Goal: Information Seeking & Learning: Compare options

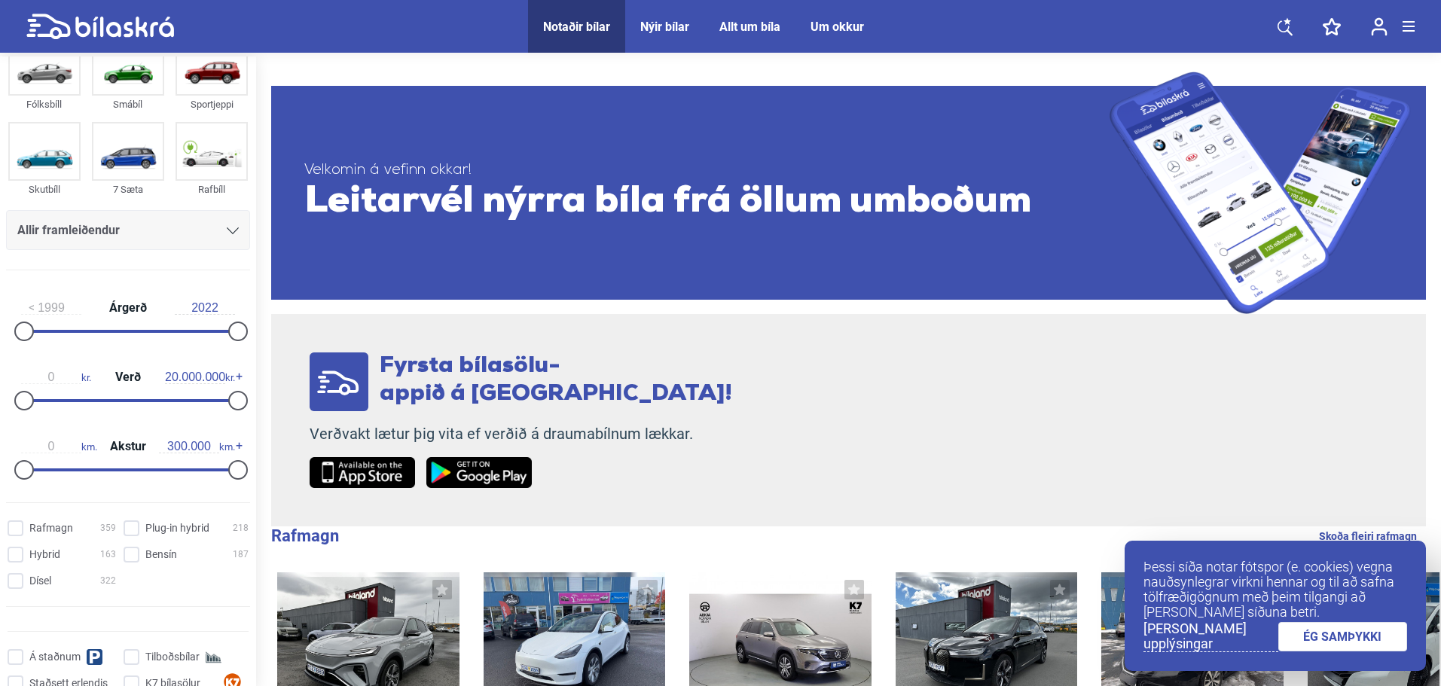
scroll to position [75, 0]
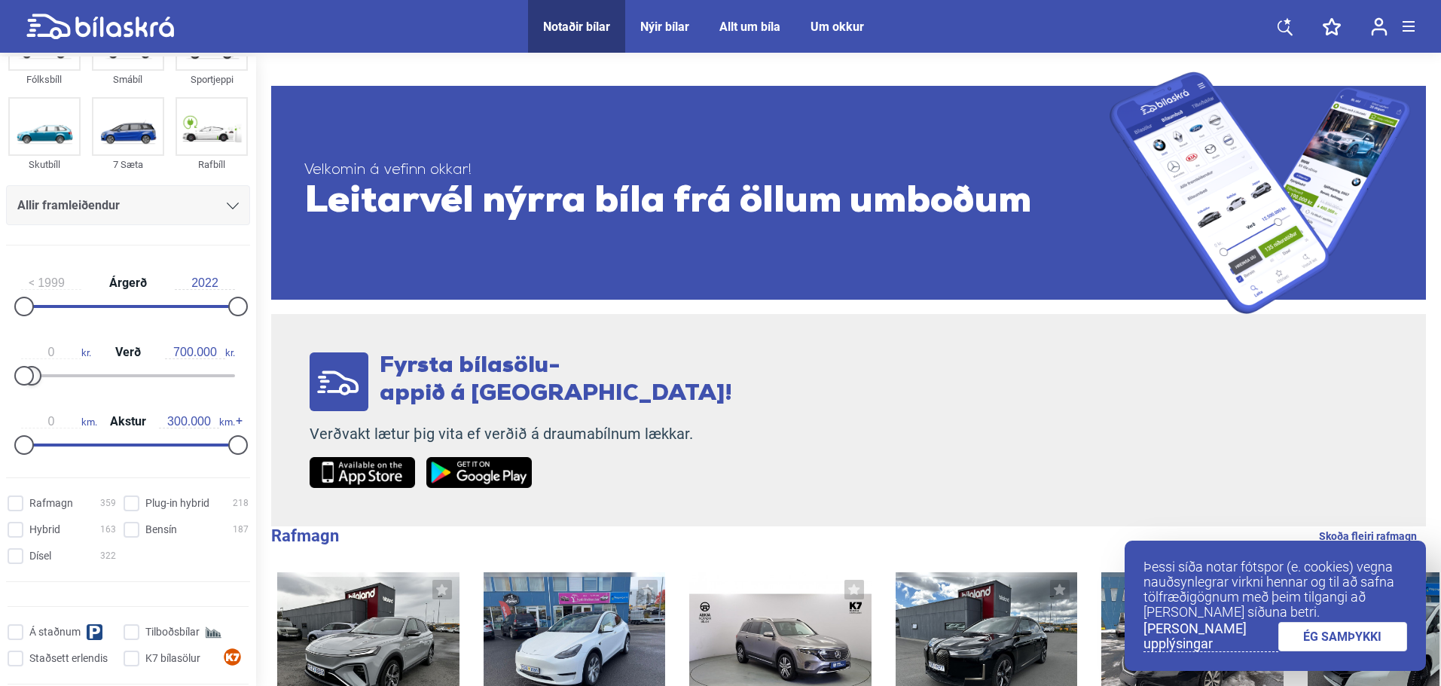
drag, startPoint x: 229, startPoint y: 377, endPoint x: 28, endPoint y: 374, distance: 201.1
click at [28, 374] on div at bounding box center [128, 375] width 214 height 3
drag, startPoint x: 162, startPoint y: 351, endPoint x: 175, endPoint y: 352, distance: 13.6
click at [165, 351] on input "700.000" at bounding box center [195, 353] width 60 height 14
click at [175, 352] on input "700.000" at bounding box center [195, 353] width 60 height 14
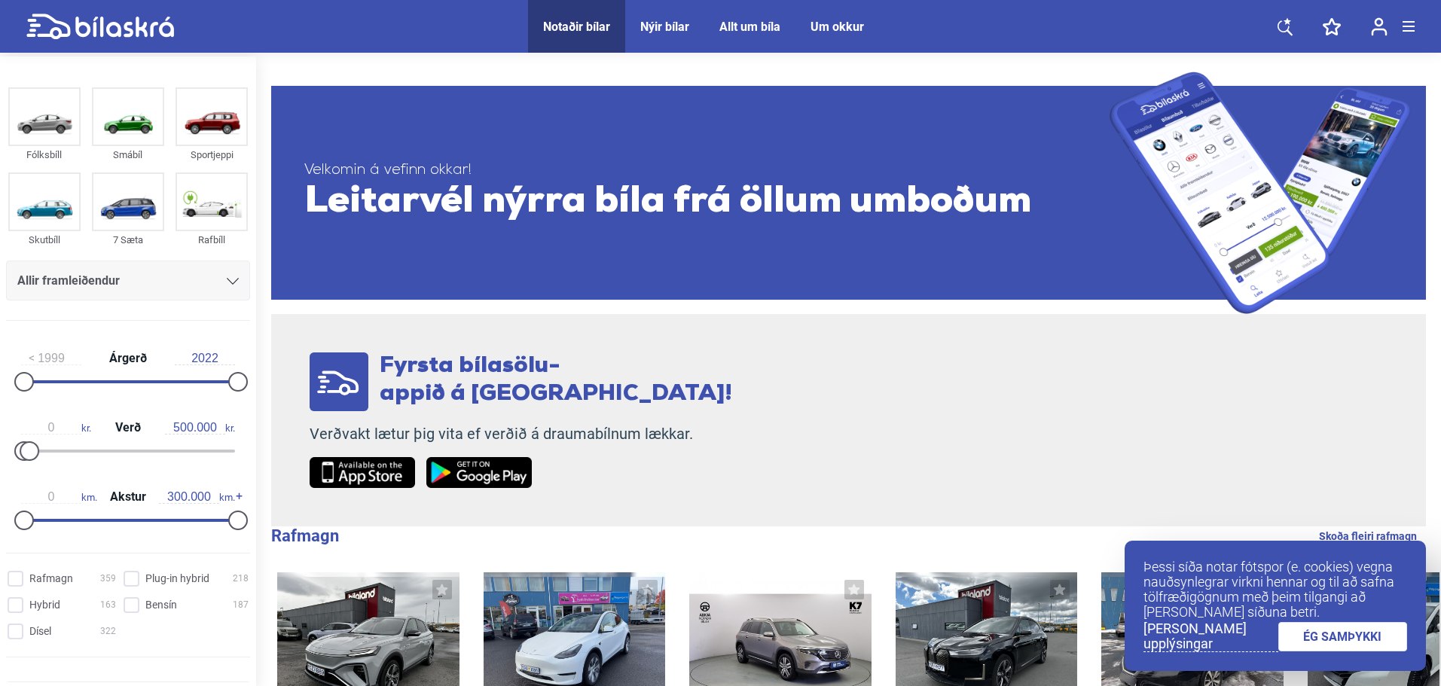
type input "500.000"
click at [1356, 642] on link "ÉG SAMÞYKKI" at bounding box center [1343, 636] width 130 height 29
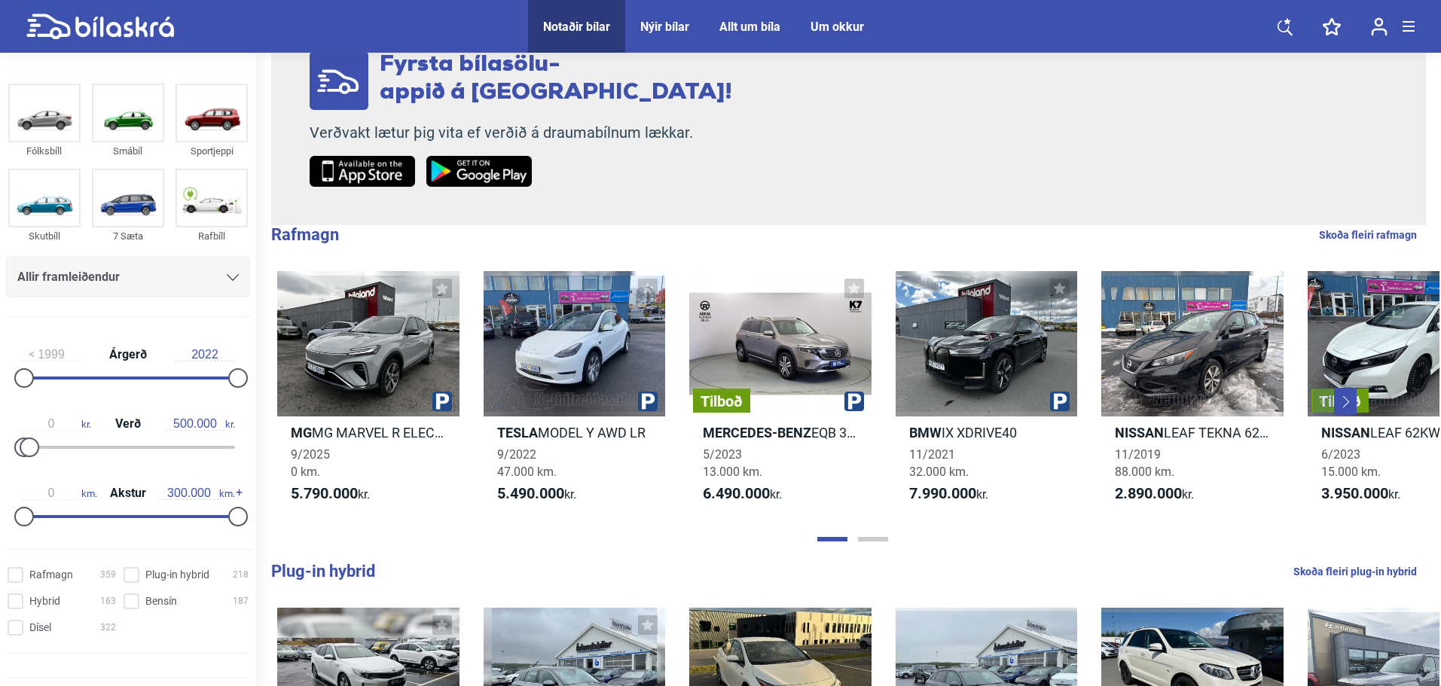
click at [199, 281] on div "Allir framleiðendur" at bounding box center [127, 277] width 221 height 21
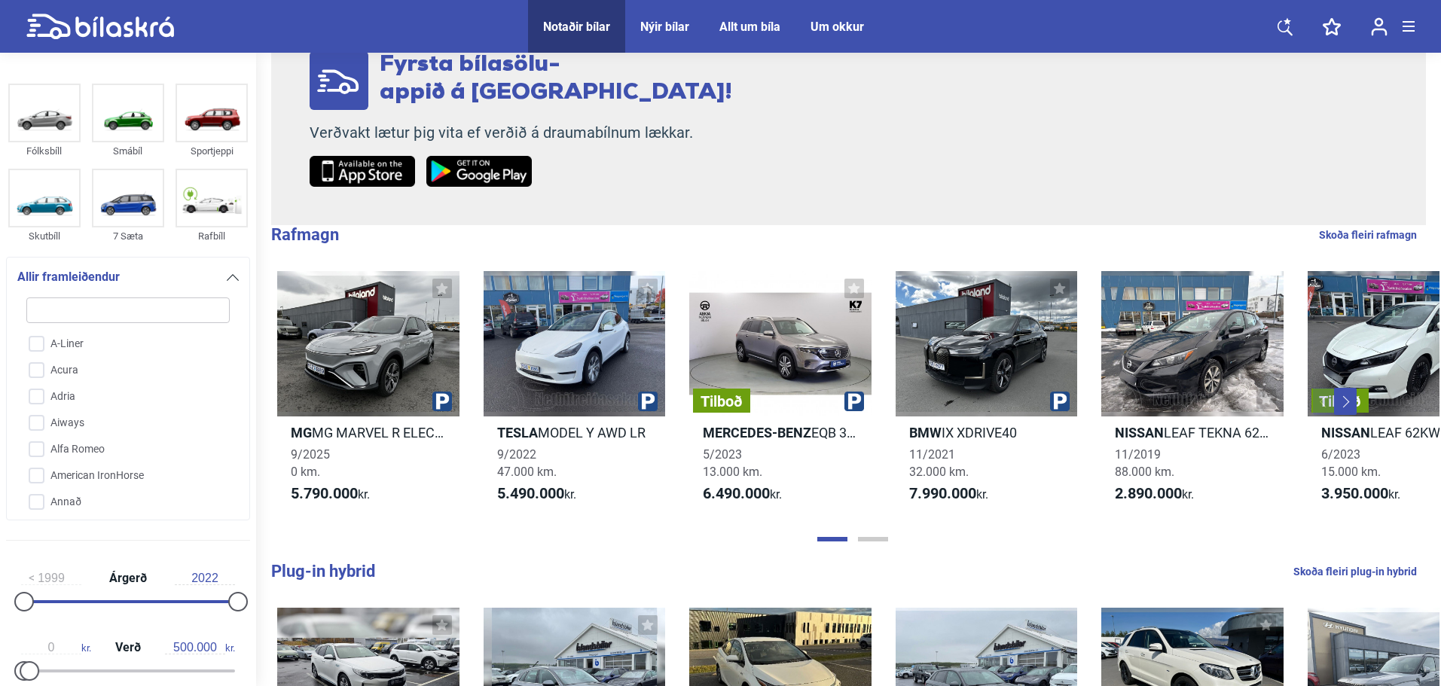
click at [199, 281] on div "Allir framleiðendur" at bounding box center [127, 277] width 221 height 21
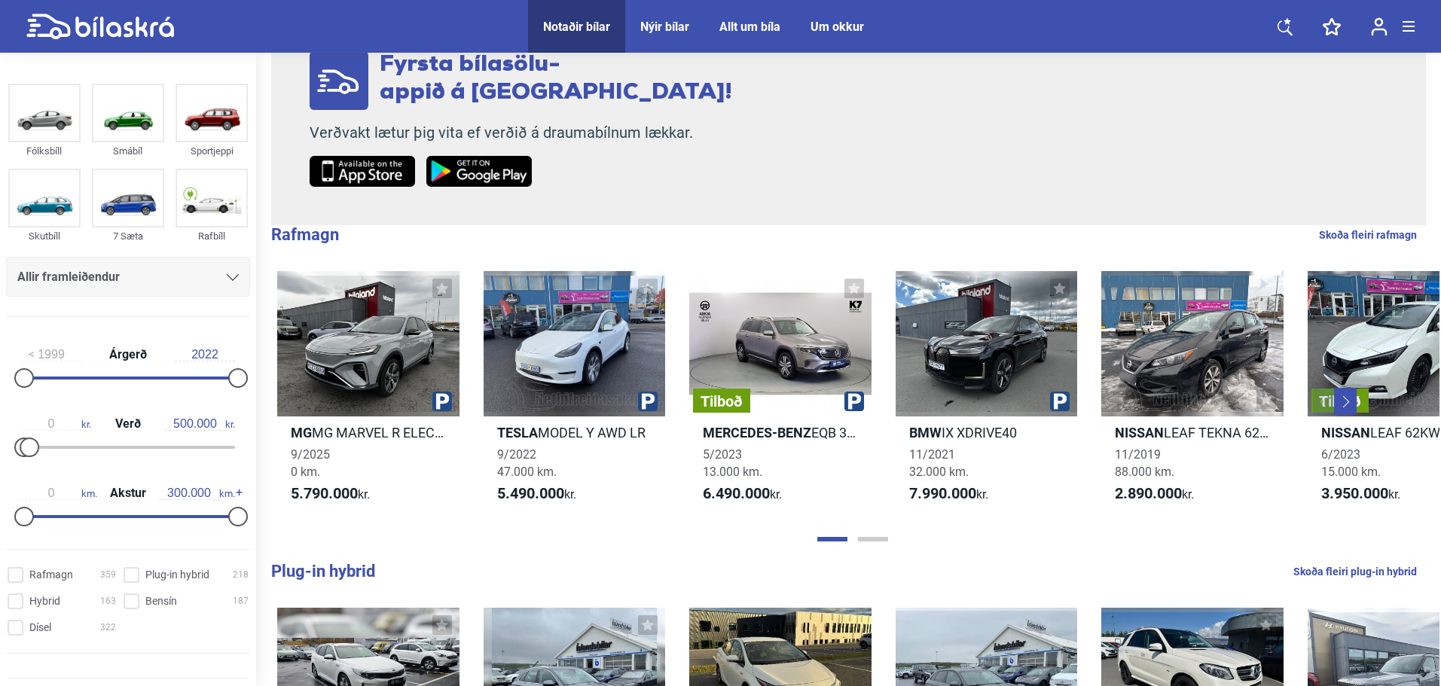
click at [190, 438] on div "0 kr. Verð 500.000 kr." at bounding box center [128, 432] width 244 height 69
click at [179, 429] on input "500.000" at bounding box center [195, 424] width 60 height 14
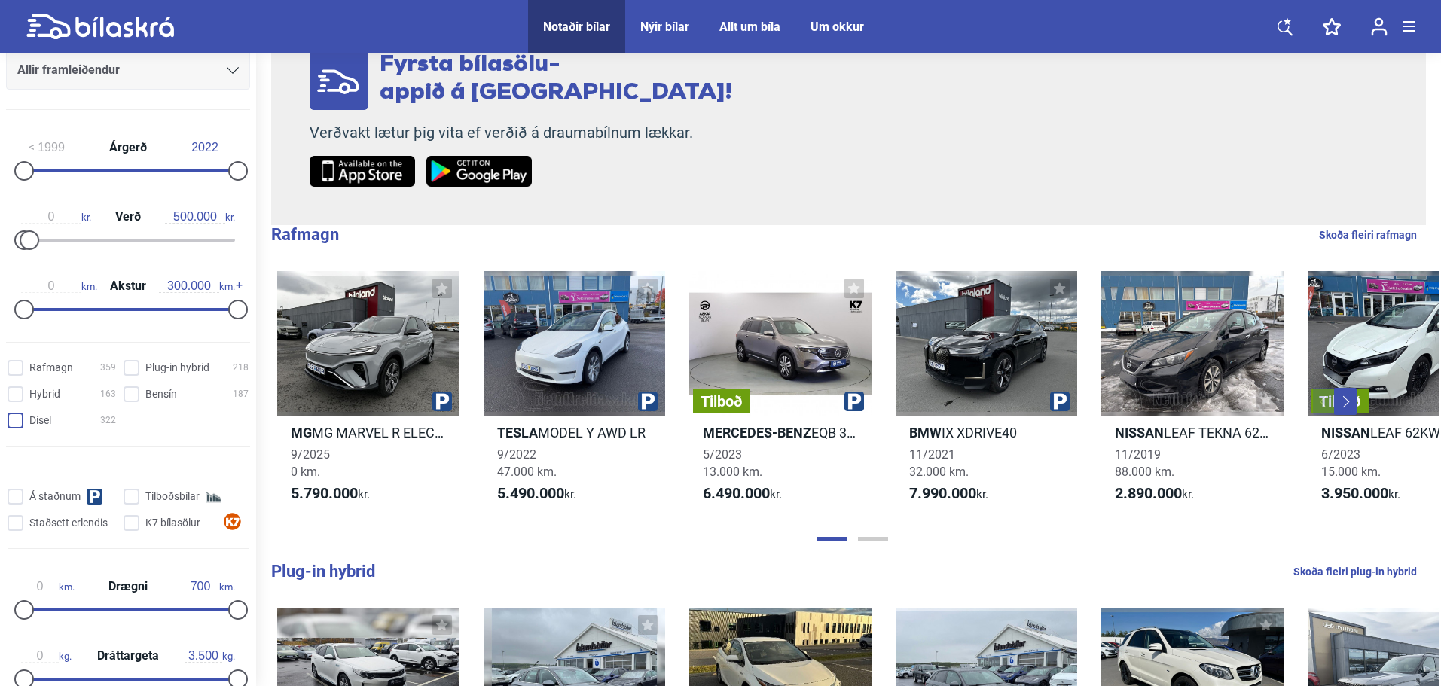
scroll to position [377, 0]
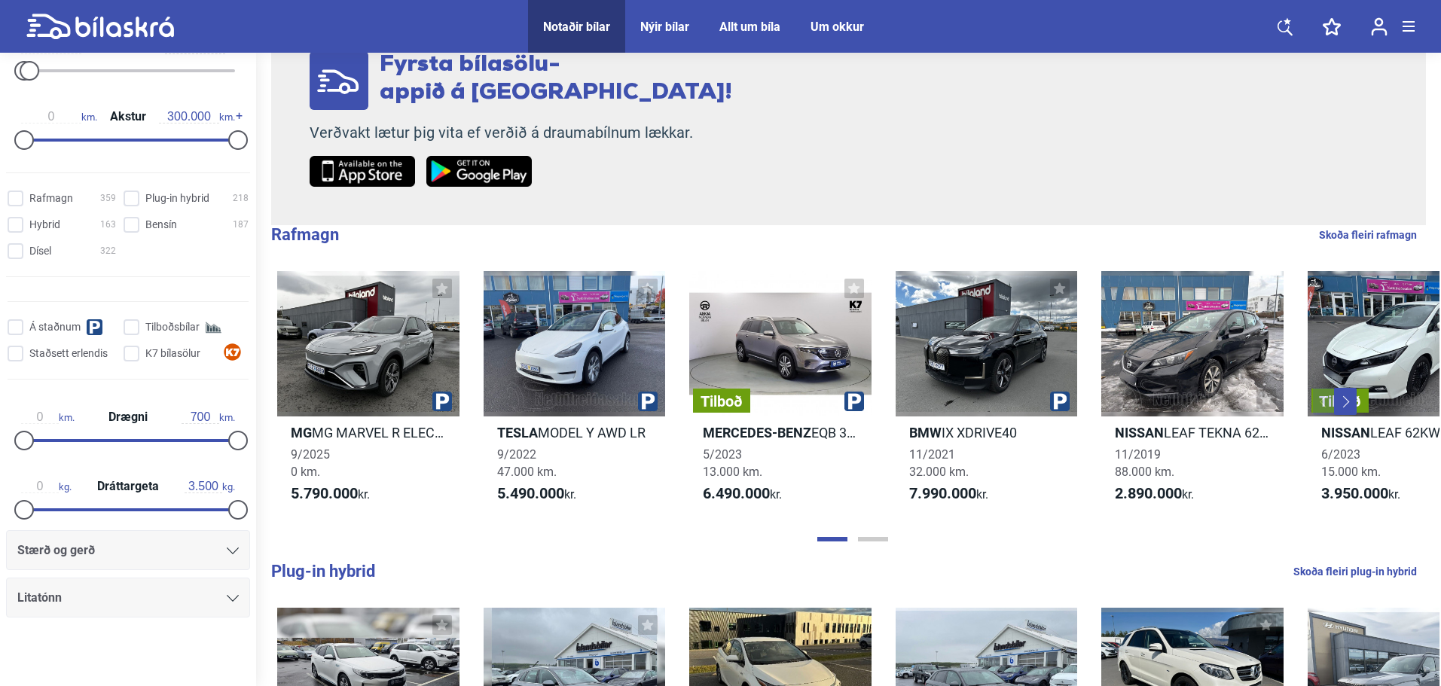
click at [114, 565] on div "Stærð og gerð" at bounding box center [128, 550] width 244 height 40
click at [119, 557] on div "Stærð og gerð" at bounding box center [127, 550] width 221 height 21
click at [216, 557] on div "Stærð og gerð" at bounding box center [127, 550] width 221 height 21
click at [227, 546] on div at bounding box center [233, 551] width 12 height 12
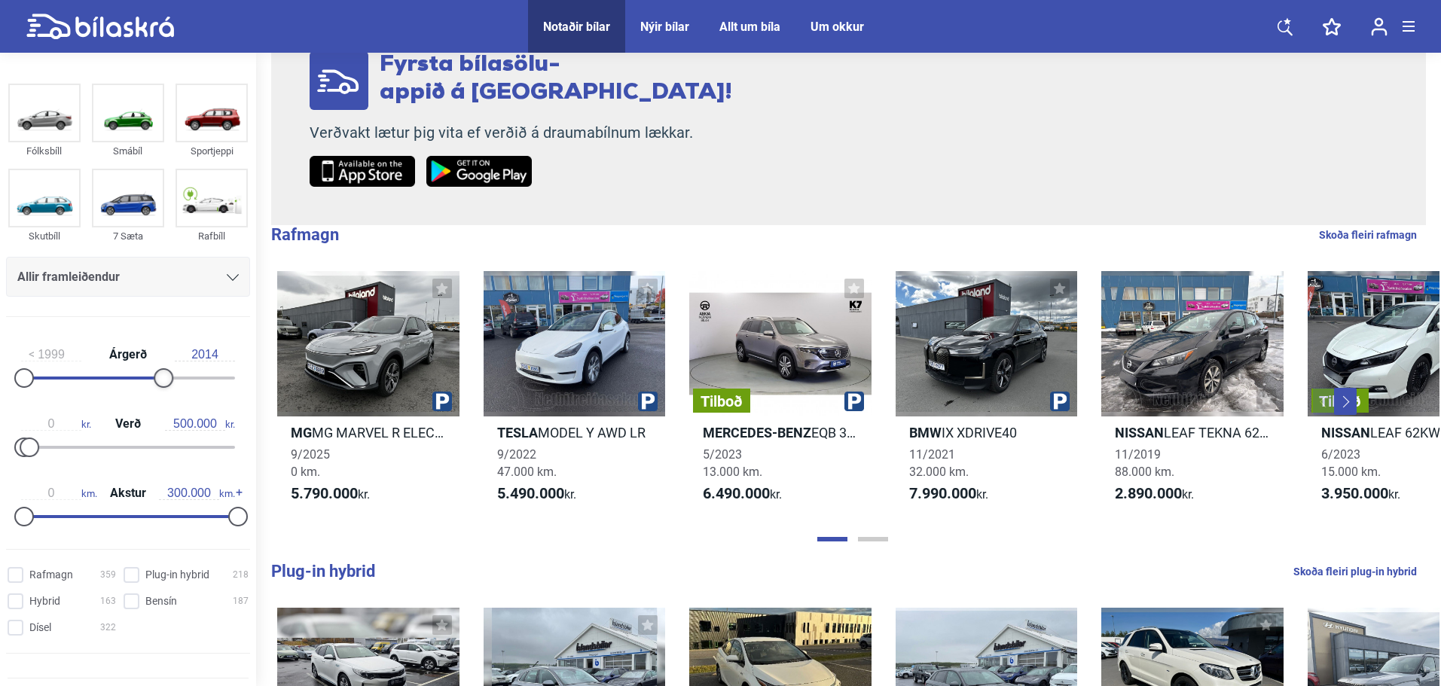
drag, startPoint x: 239, startPoint y: 376, endPoint x: 169, endPoint y: 377, distance: 69.3
click at [169, 377] on div at bounding box center [164, 378] width 20 height 20
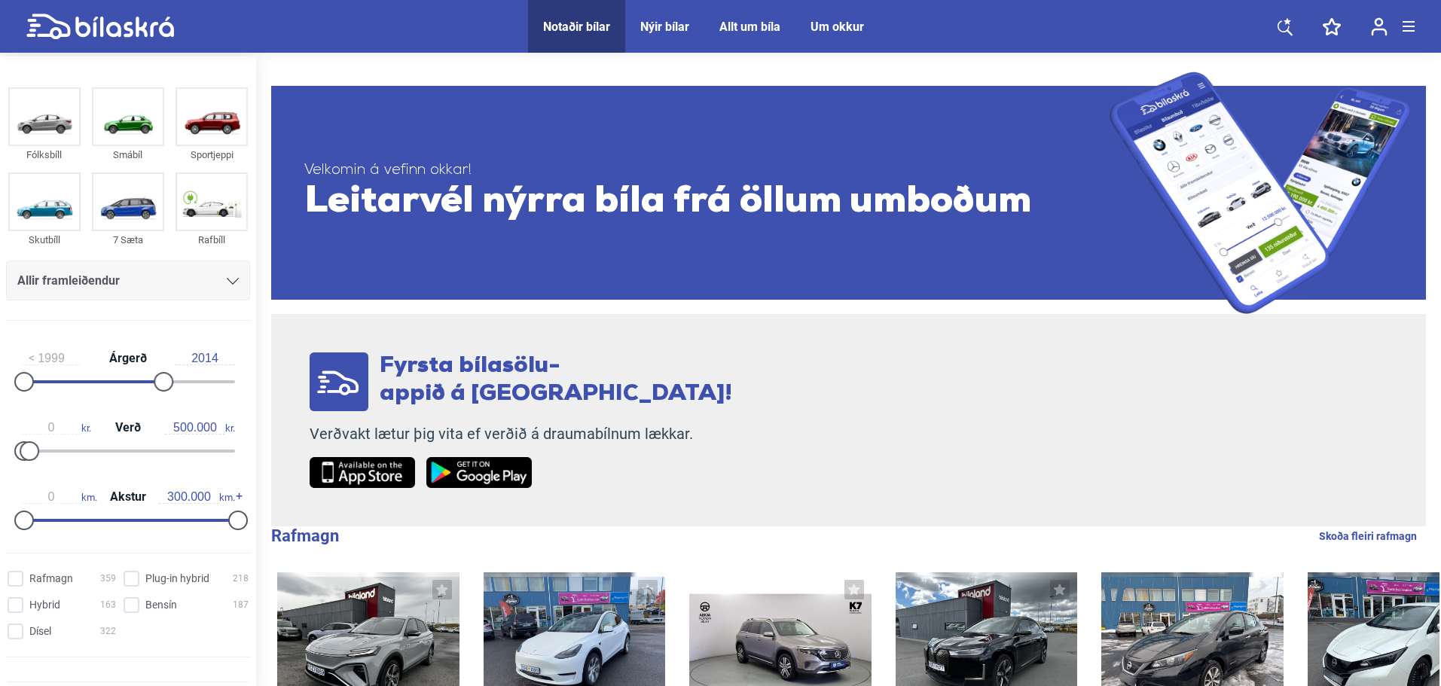
drag, startPoint x: 172, startPoint y: 379, endPoint x: 122, endPoint y: 378, distance: 50.5
click at [122, 378] on div "1999 Árgerð 2014" at bounding box center [128, 367] width 244 height 69
drag, startPoint x: 166, startPoint y: 379, endPoint x: 101, endPoint y: 375, distance: 65.6
click at [101, 375] on div at bounding box center [99, 382] width 20 height 20
type input "2010"
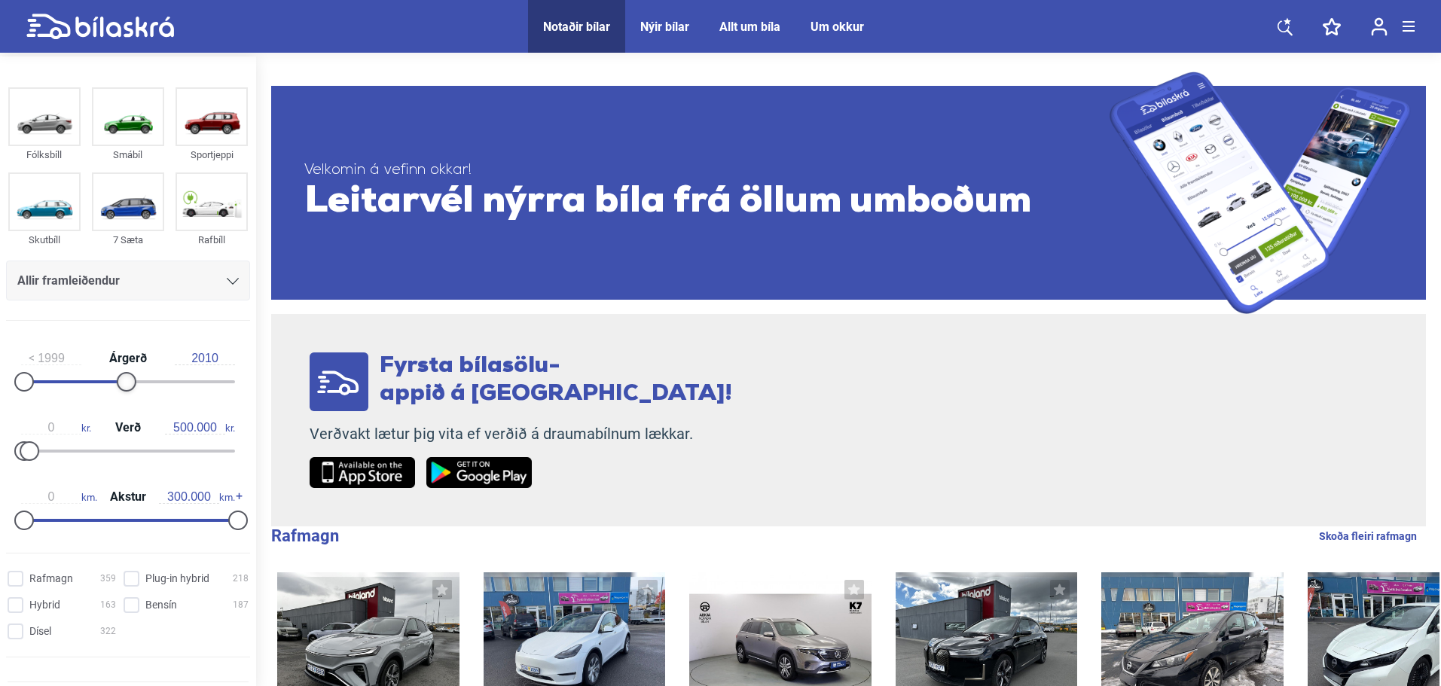
drag, startPoint x: 95, startPoint y: 381, endPoint x: 126, endPoint y: 381, distance: 30.9
click at [126, 381] on div at bounding box center [127, 382] width 20 height 20
click at [171, 429] on input "500.000" at bounding box center [195, 428] width 60 height 14
type input "900.000"
drag, startPoint x: 126, startPoint y: 377, endPoint x: 164, endPoint y: 380, distance: 38.6
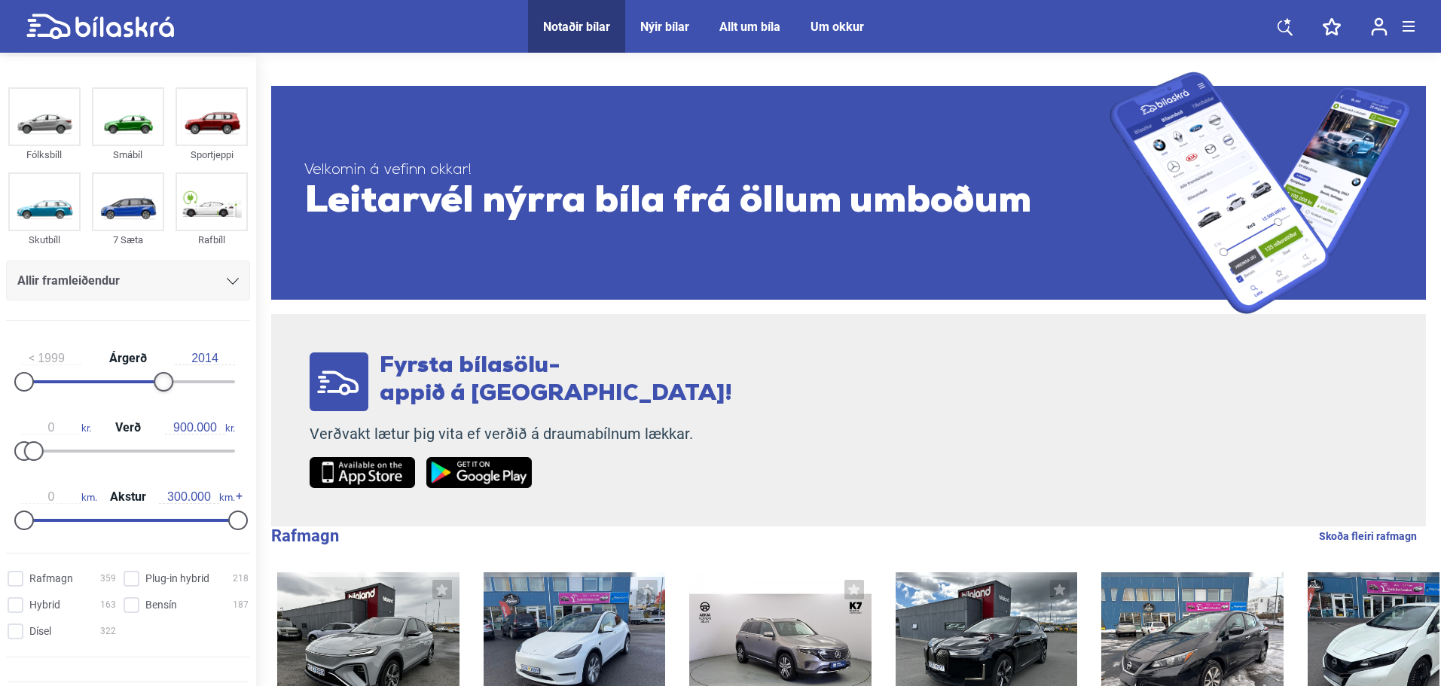
click at [164, 380] on div at bounding box center [164, 382] width 20 height 20
type input "2015"
drag, startPoint x: 164, startPoint y: 380, endPoint x: 175, endPoint y: 380, distance: 10.6
click at [175, 380] on div at bounding box center [173, 382] width 20 height 20
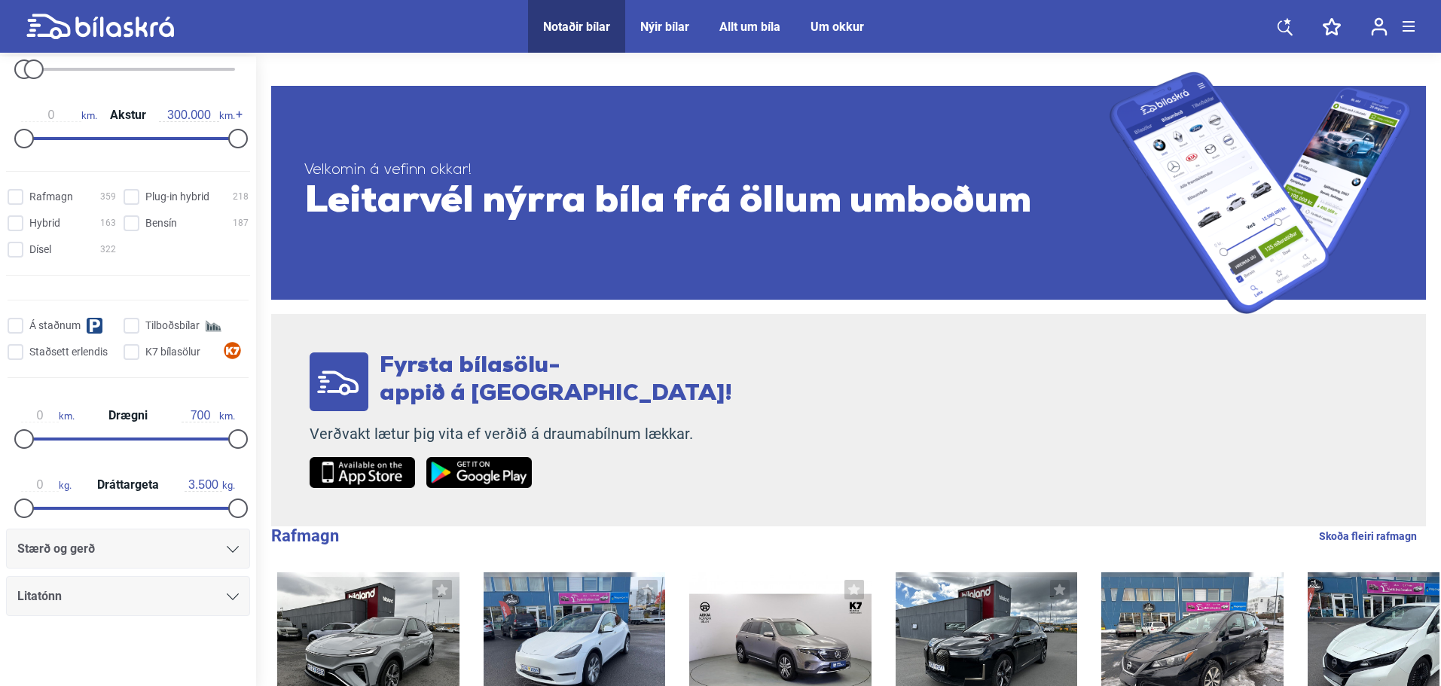
scroll to position [383, 0]
click at [15, 325] on input "Á staðnum" at bounding box center [64, 325] width 108 height 16
checkbox input "true"
click at [129, 334] on div "Á staðnum Tilboðsbílar Staðsett erlendis K7 bílasölur" at bounding box center [128, 337] width 256 height 102
click at [132, 328] on input "Tilboðsbílar" at bounding box center [188, 325] width 125 height 16
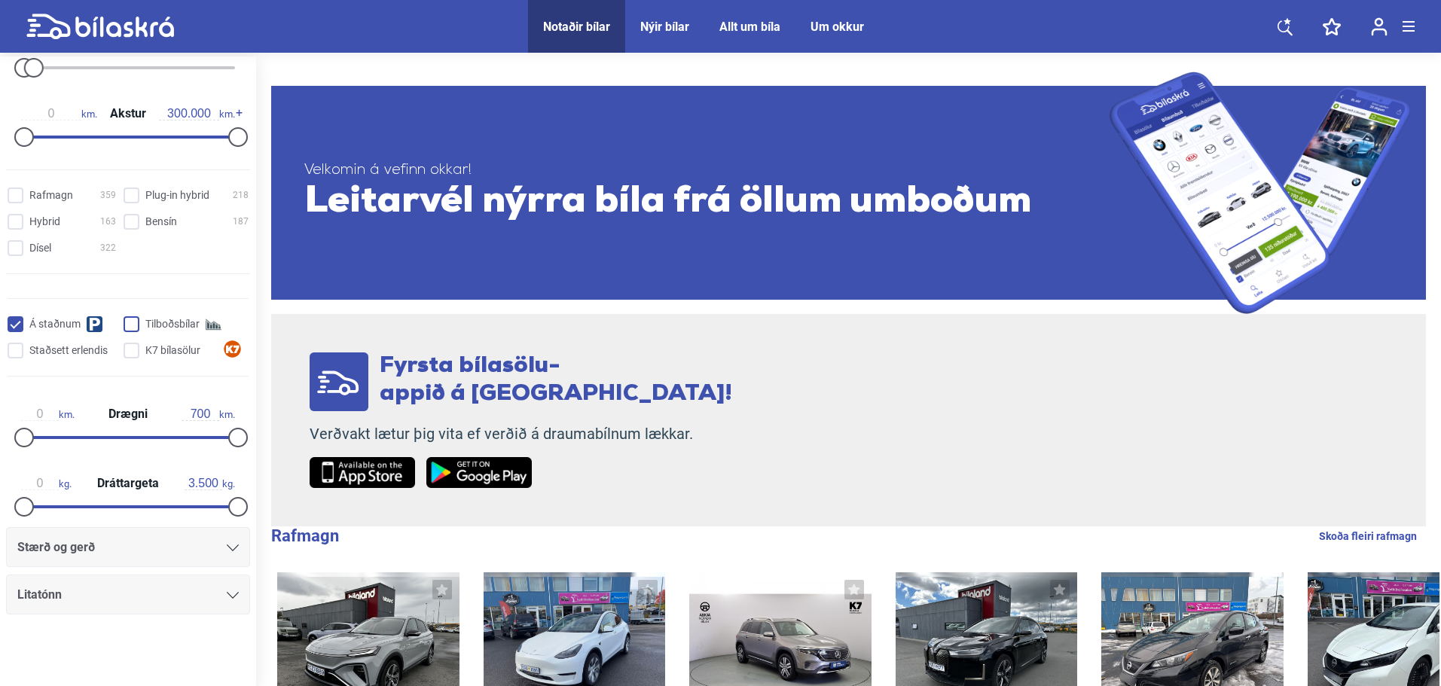
checkbox input "true"
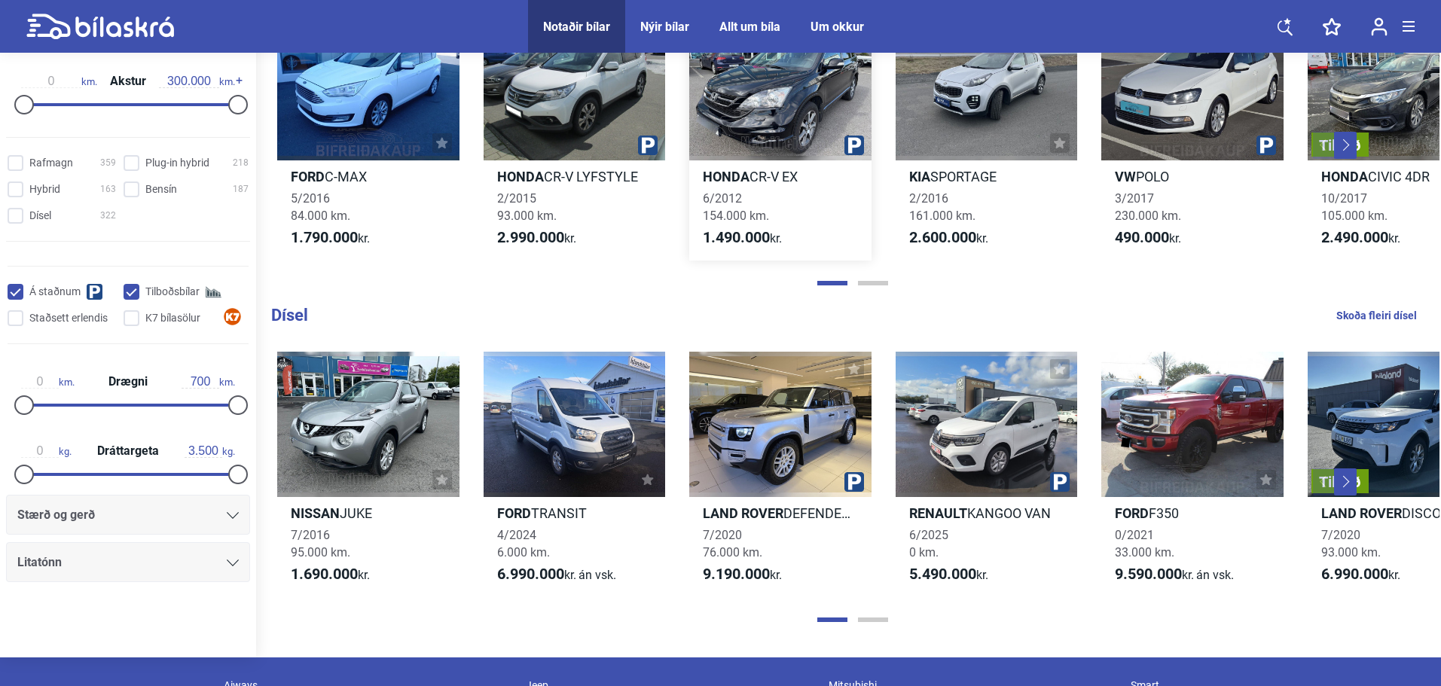
scroll to position [1582, 0]
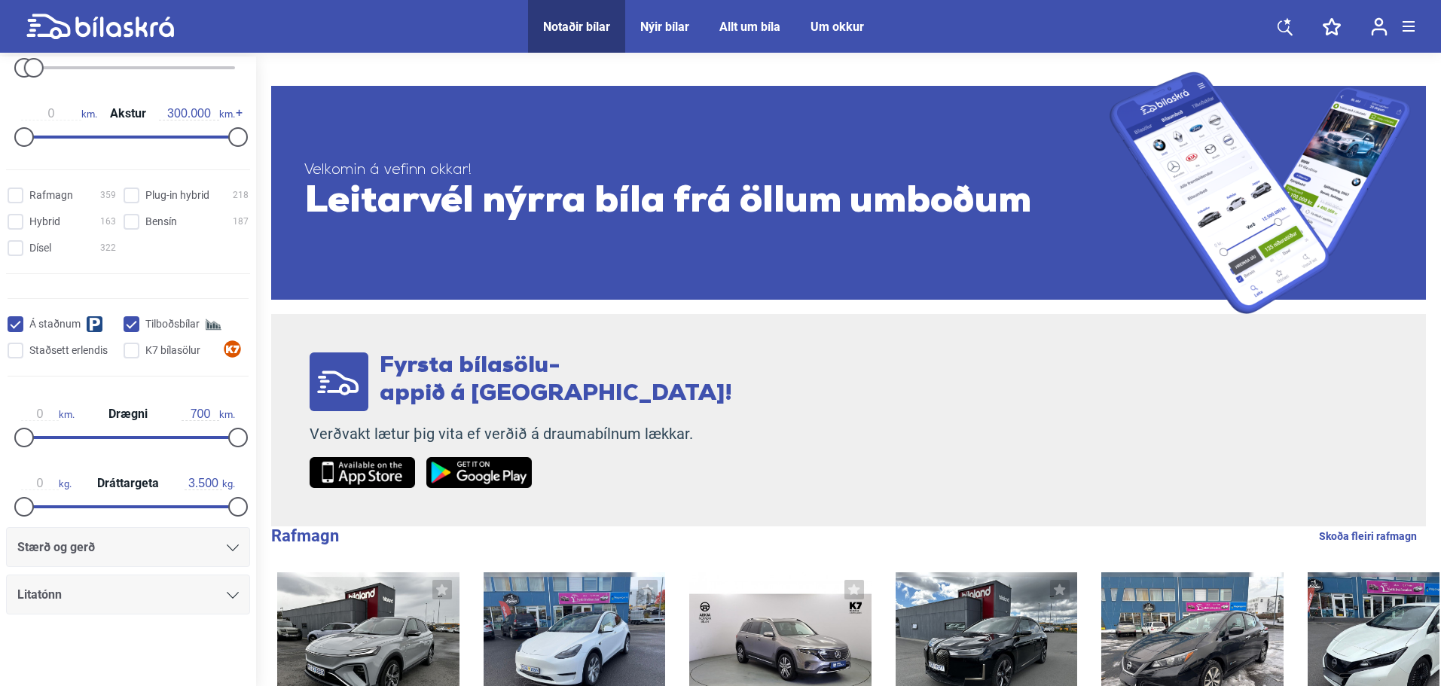
click at [810, 170] on span "Velkomin á vefinn okkar!" at bounding box center [706, 170] width 805 height 19
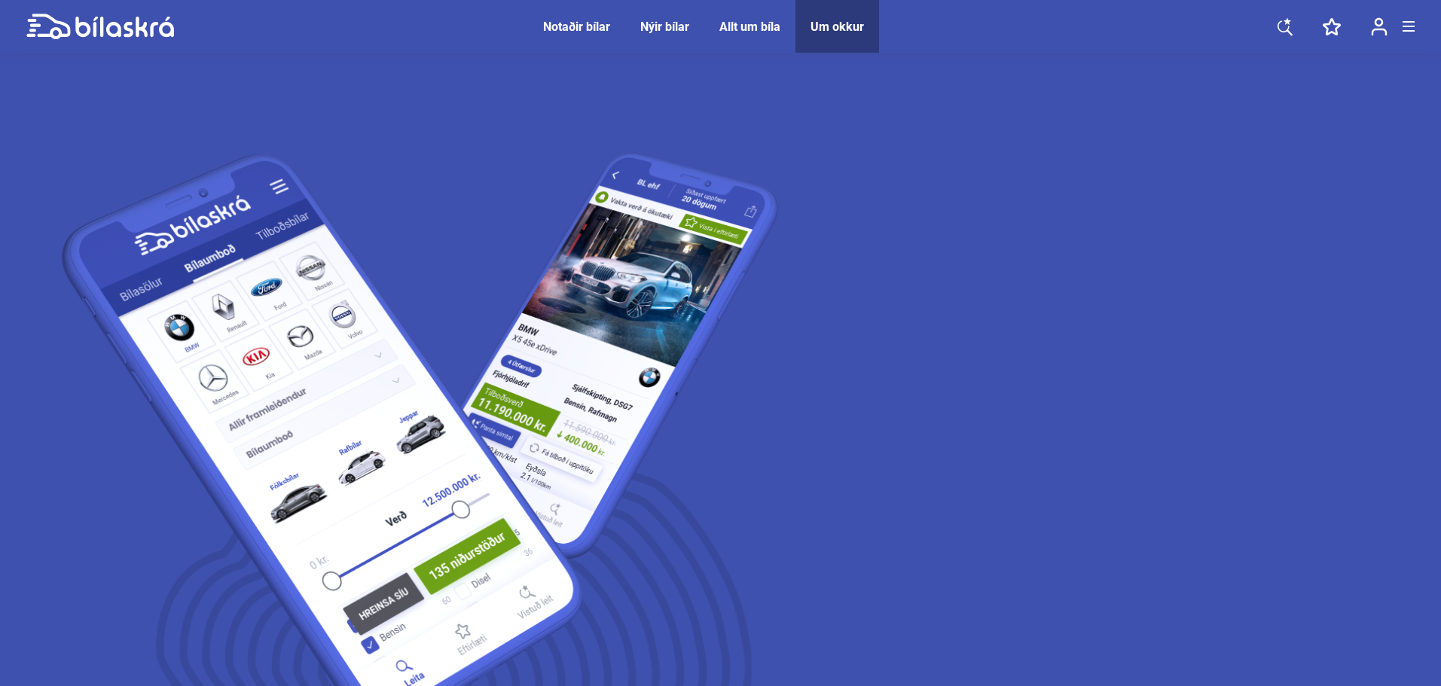
click at [584, 29] on div "Notaðir bílar" at bounding box center [576, 27] width 67 height 14
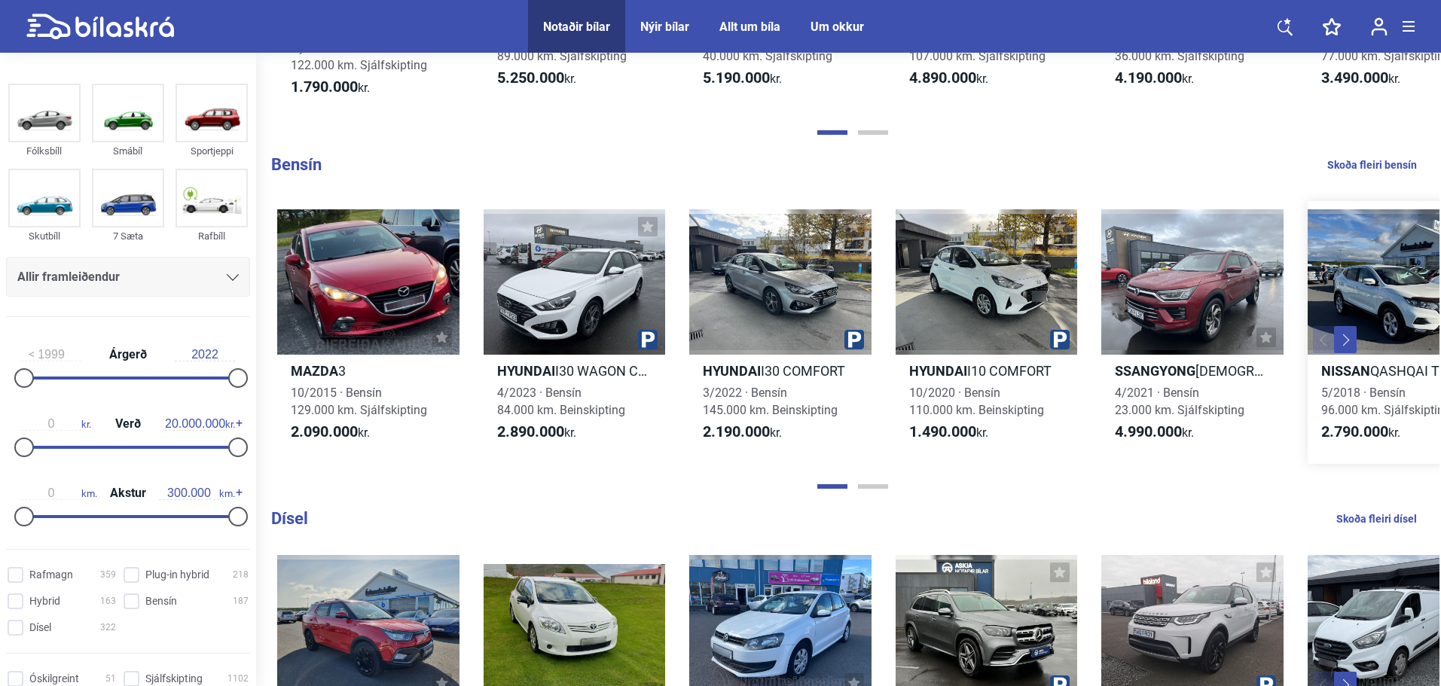
scroll to position [1415, 0]
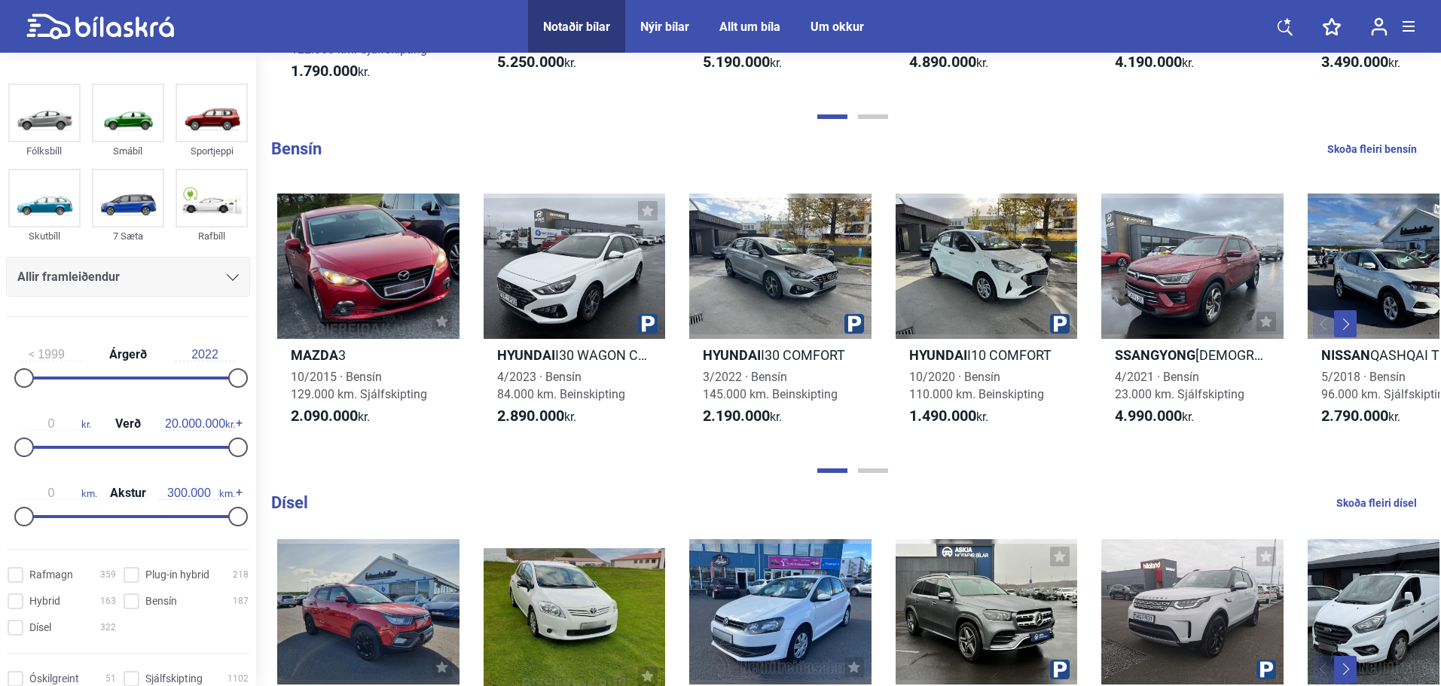
click at [1366, 147] on link "Skoða fleiri bensín" at bounding box center [1372, 149] width 90 height 20
checkbox input "true"
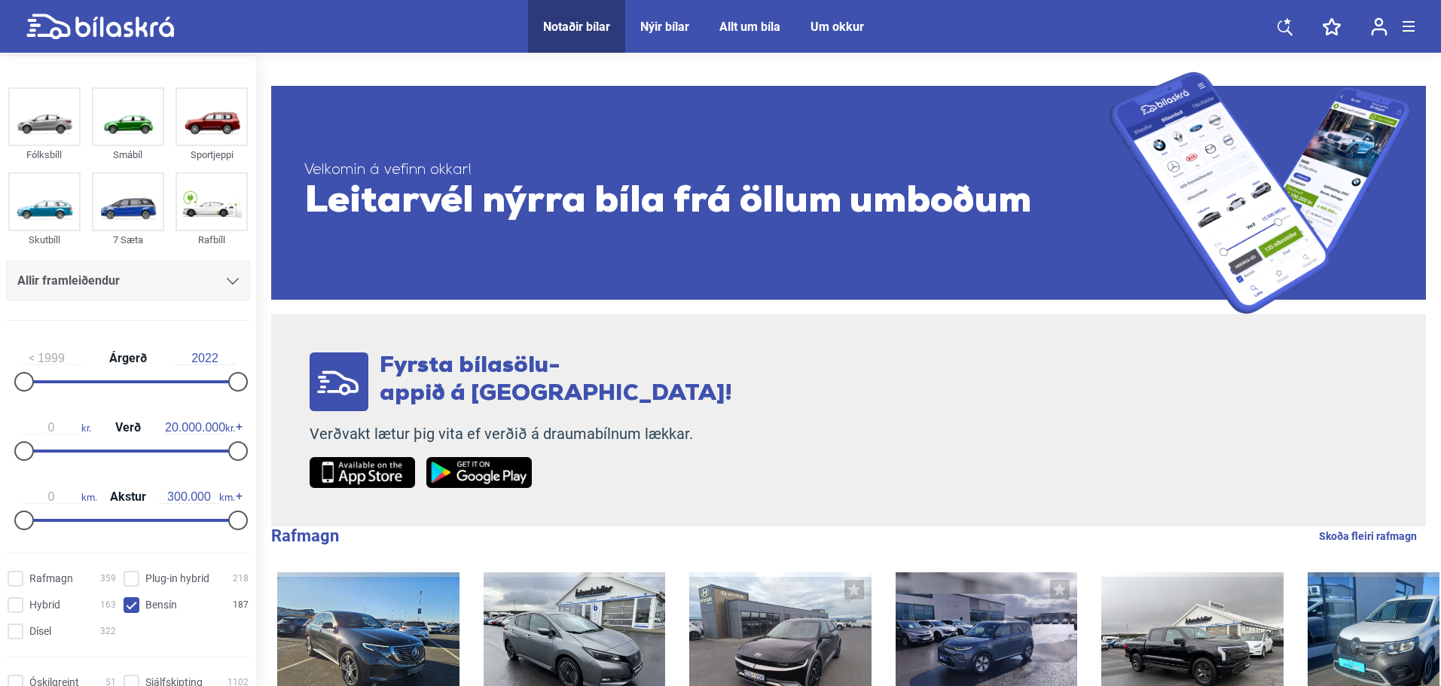
click at [548, 207] on span "Leitarvél nýrra bíla frá öllum umboðum" at bounding box center [706, 202] width 805 height 45
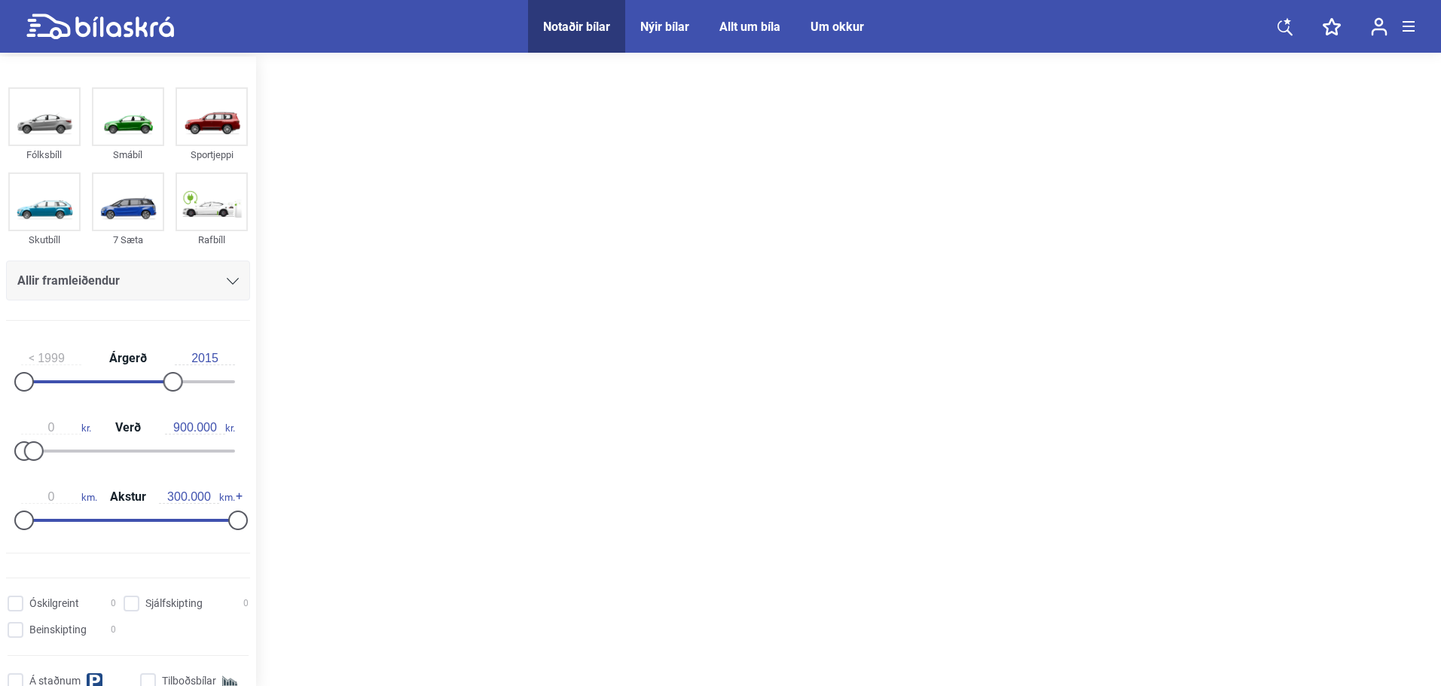
type input "2022"
type input "20.000.000"
checkbox input "false"
